Goal: Task Accomplishment & Management: Manage account settings

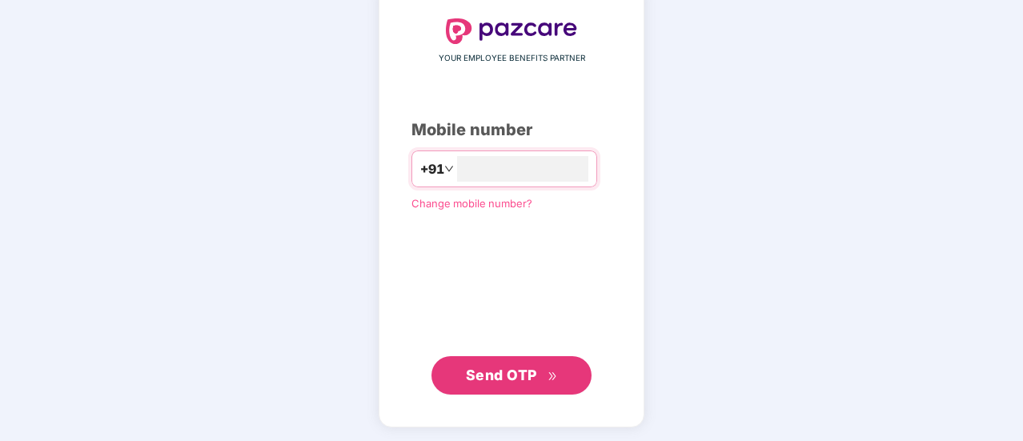
type input "**********"
click at [493, 381] on span "Send OTP" at bounding box center [501, 374] width 71 height 17
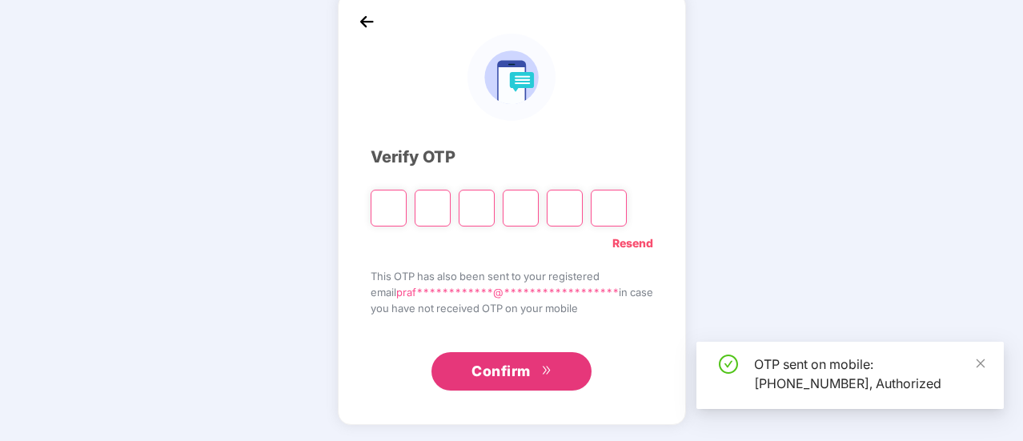
scroll to position [80, 0]
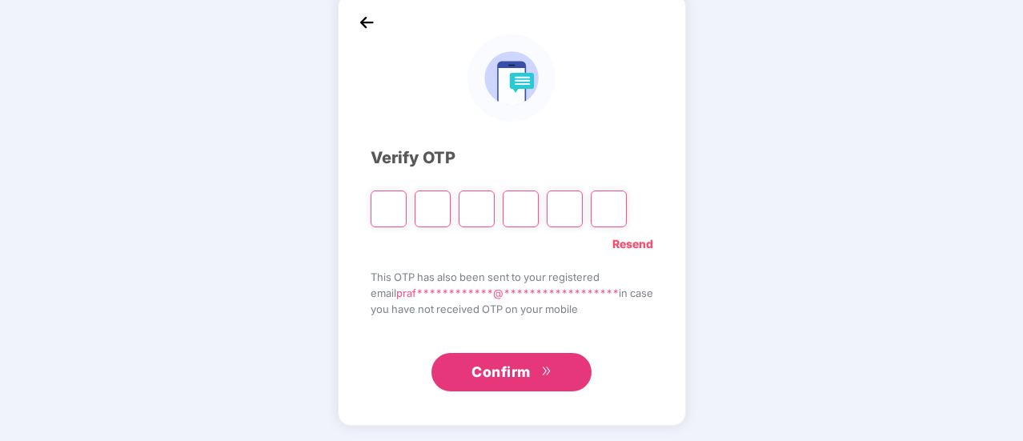
type input "*"
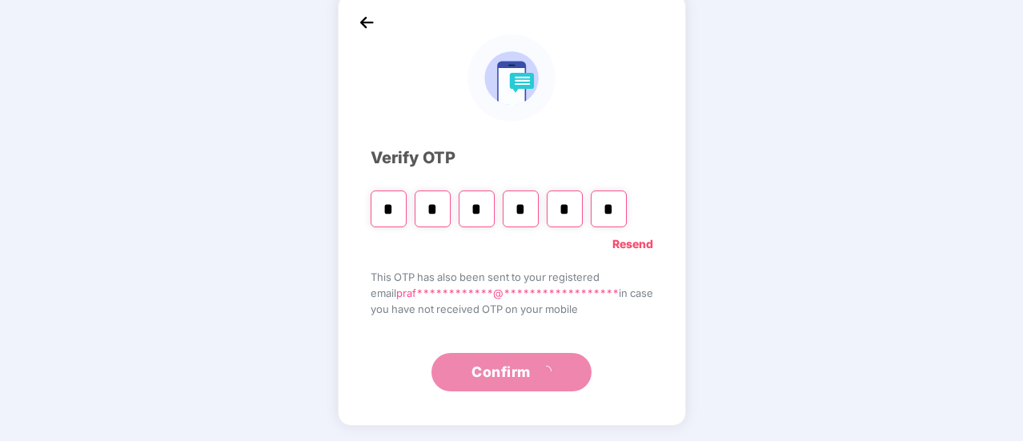
type input "*"
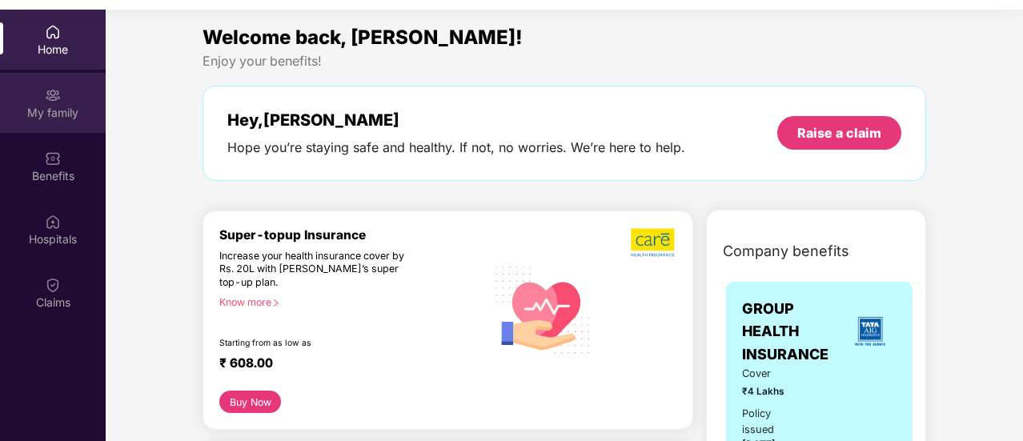
click at [53, 115] on div "My family" at bounding box center [53, 113] width 106 height 16
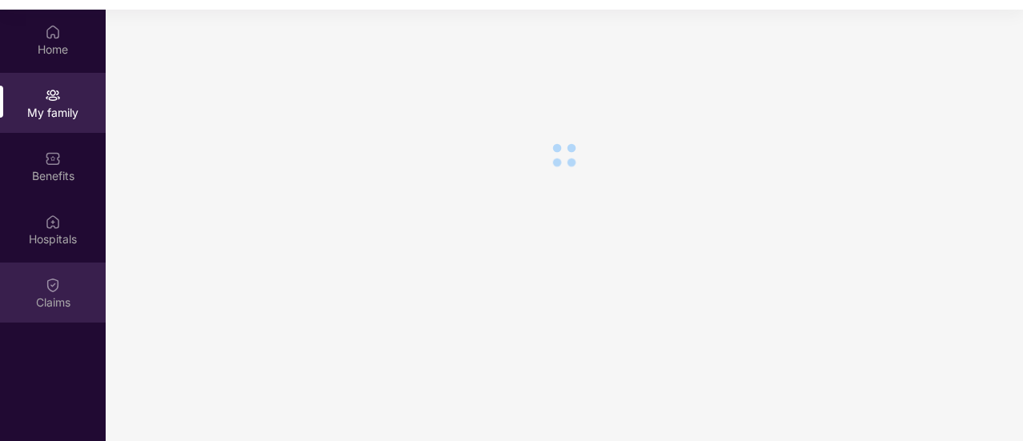
click at [38, 291] on div "Claims" at bounding box center [53, 293] width 106 height 60
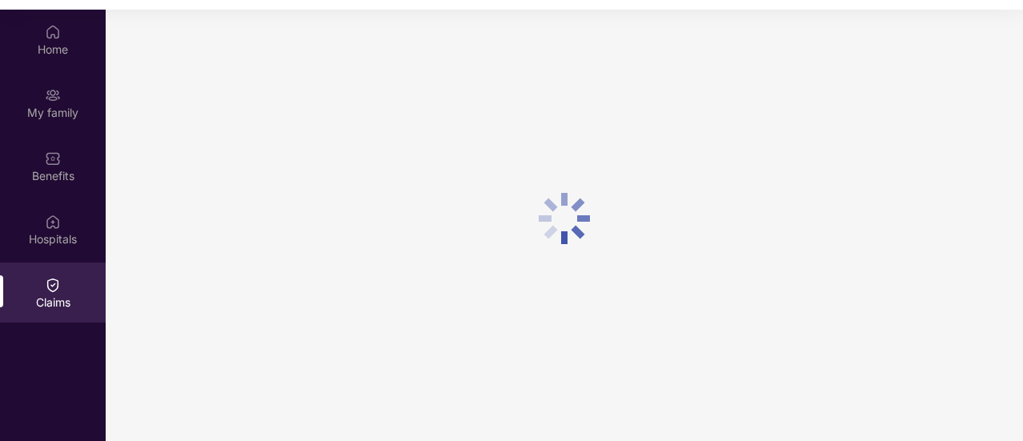
click at [53, 305] on div "Claims" at bounding box center [53, 303] width 106 height 16
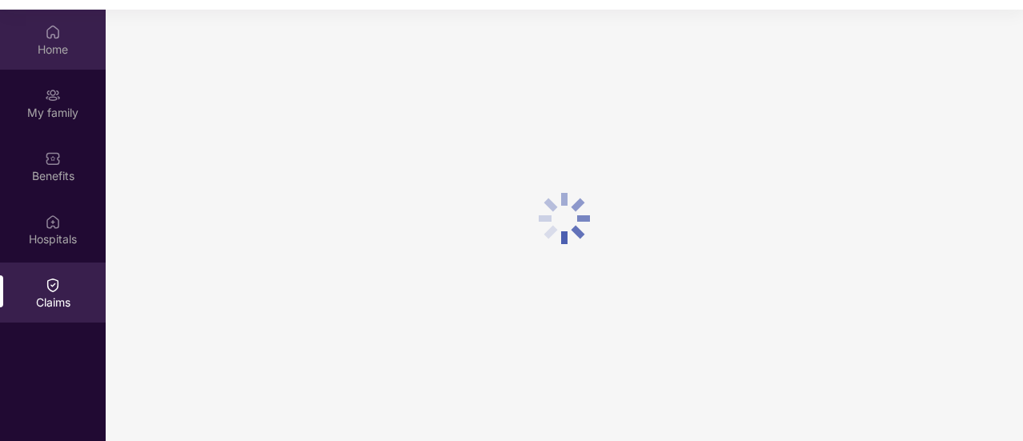
click at [33, 44] on div "Home" at bounding box center [53, 50] width 106 height 16
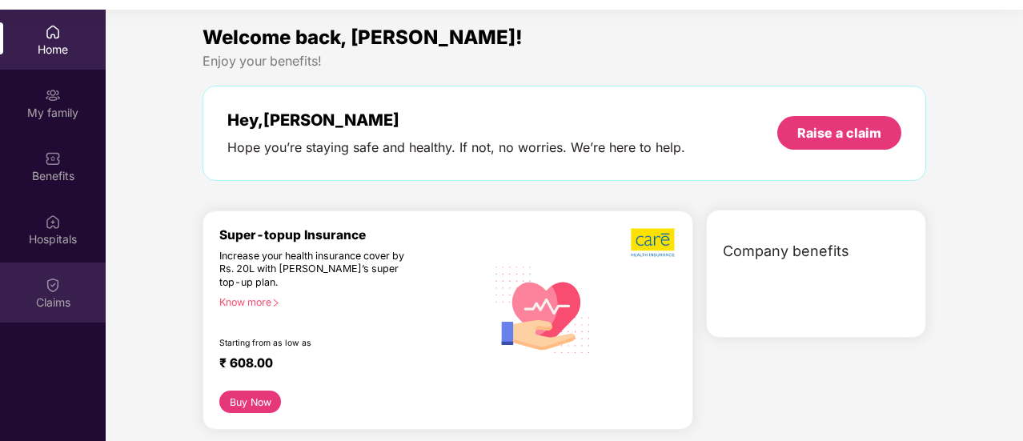
click at [61, 299] on div "Claims" at bounding box center [53, 303] width 106 height 16
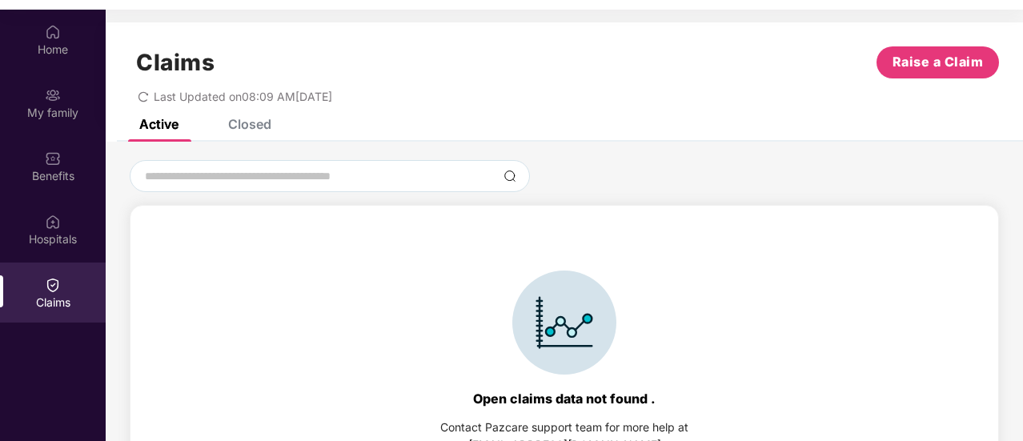
click at [850, 407] on div "Open claims data not found . Contact Pazcare support team for more help at [EMA…" at bounding box center [565, 362] width 852 height 281
click at [737, 46] on div "Claims Raise a Claim" at bounding box center [565, 62] width 870 height 32
click at [275, 123] on div "Active Closed" at bounding box center [565, 130] width 918 height 22
click at [243, 126] on div "Closed" at bounding box center [249, 124] width 43 height 16
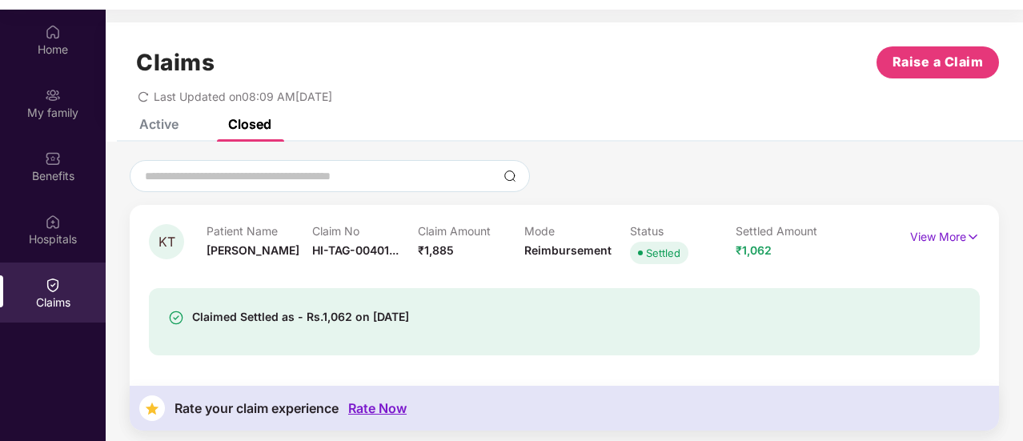
click at [177, 122] on div "Active" at bounding box center [158, 124] width 39 height 16
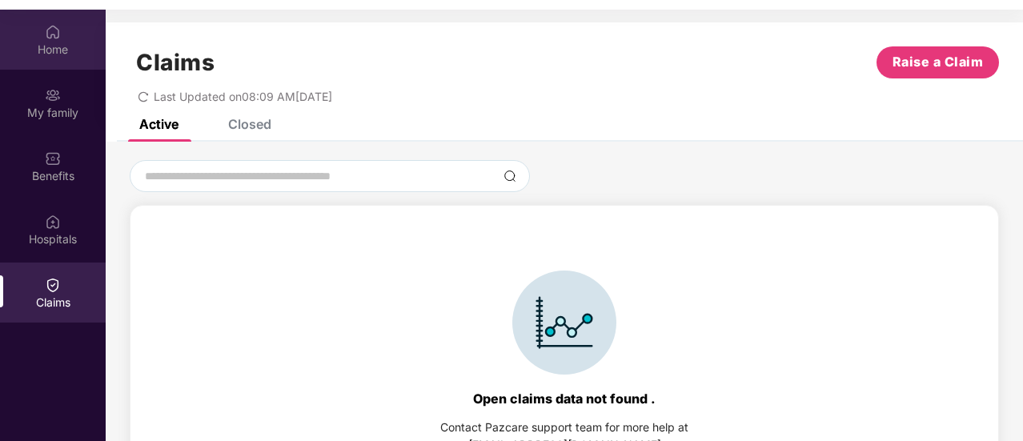
click at [61, 50] on div "Home" at bounding box center [53, 50] width 106 height 16
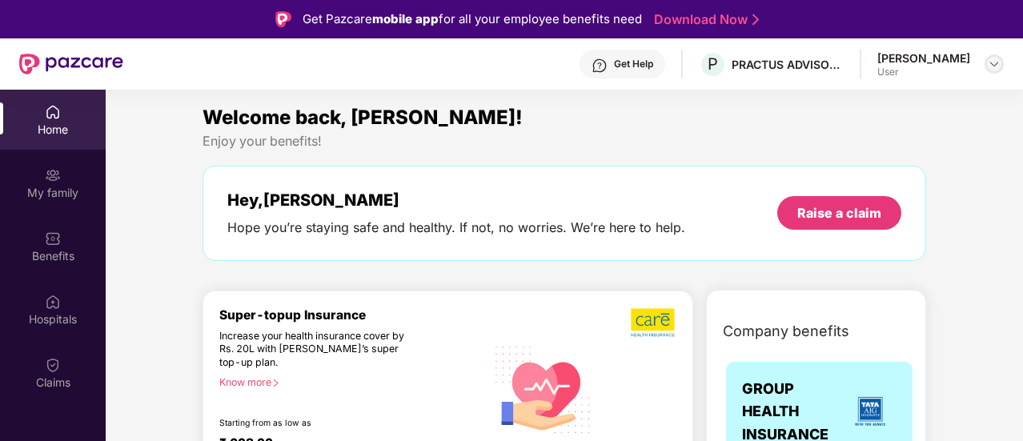
click at [992, 66] on img at bounding box center [994, 64] width 13 height 13
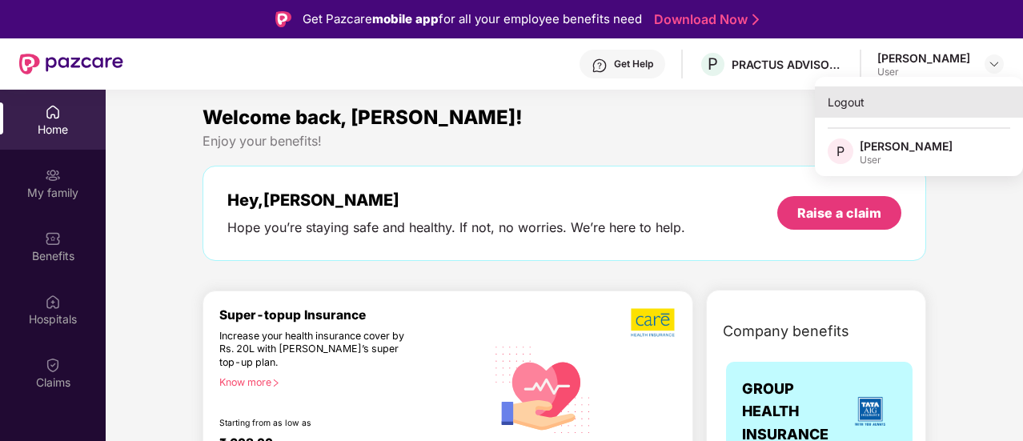
click at [862, 110] on div "Logout" at bounding box center [919, 101] width 208 height 31
